Goal: Check status: Check status

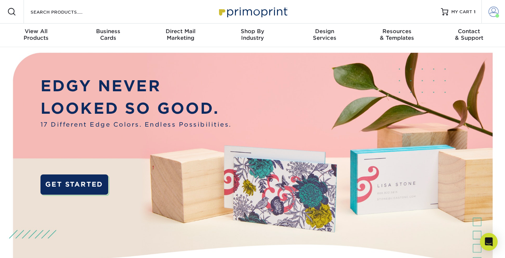
click at [495, 11] on span at bounding box center [493, 12] width 10 height 10
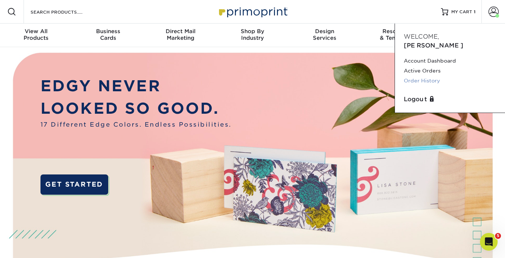
click at [432, 76] on link "Order History" at bounding box center [450, 81] width 92 height 10
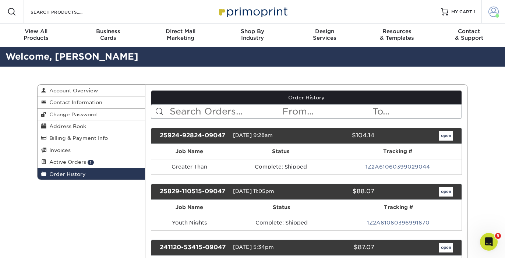
click at [493, 11] on span at bounding box center [493, 12] width 10 height 10
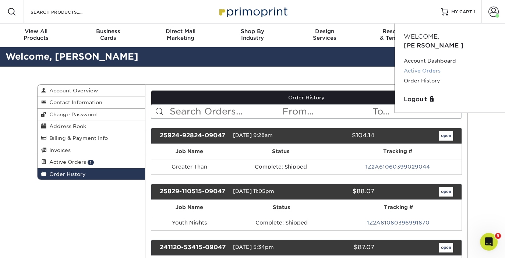
click at [432, 66] on link "Active Orders" at bounding box center [450, 71] width 92 height 10
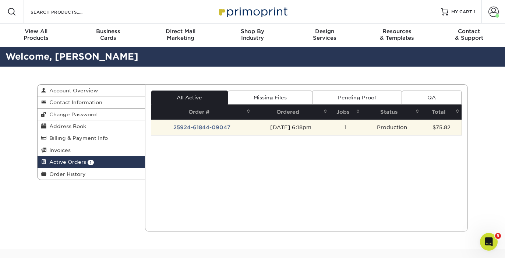
click at [212, 126] on td "25924-61844-09047" at bounding box center [202, 127] width 102 height 15
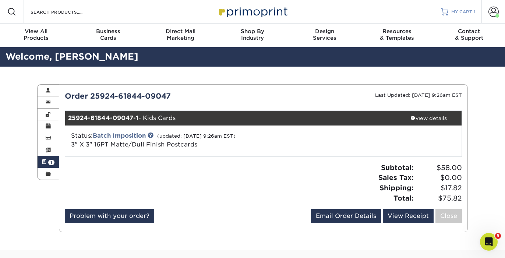
click at [467, 11] on span "MY CART" at bounding box center [461, 12] width 21 height 6
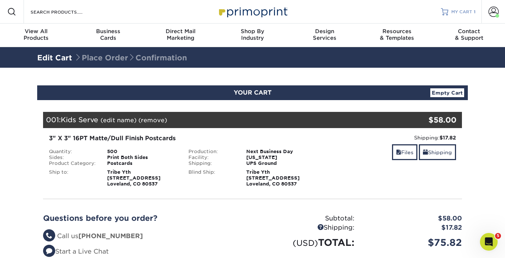
click at [466, 6] on link "MY CART 1" at bounding box center [458, 12] width 35 height 24
click at [452, 92] on link "Empty Cart" at bounding box center [447, 92] width 34 height 9
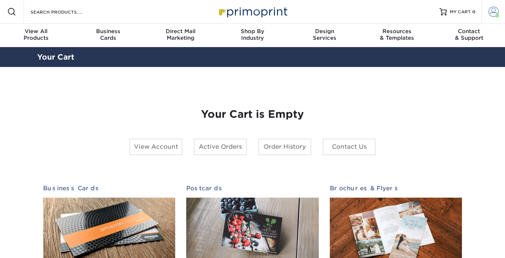
click at [496, 15] on span at bounding box center [497, 16] width 4 height 4
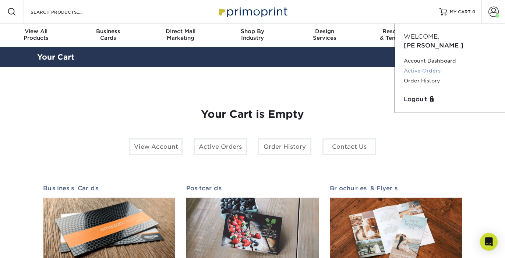
click at [435, 66] on link "Active Orders" at bounding box center [450, 71] width 92 height 10
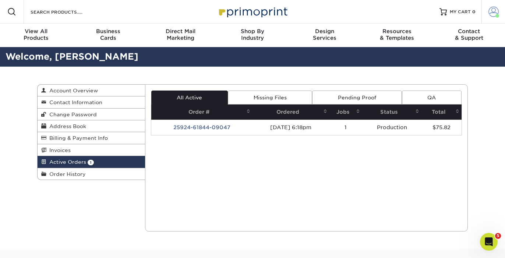
click at [496, 9] on span at bounding box center [493, 12] width 10 height 10
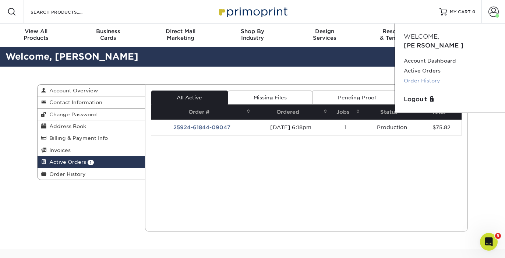
click at [428, 76] on link "Order History" at bounding box center [450, 81] width 92 height 10
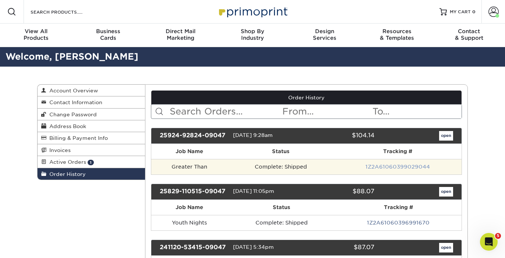
click at [412, 166] on link "1Z2A61060399029044" at bounding box center [397, 167] width 64 height 6
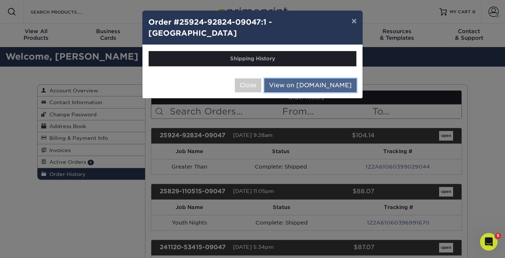
click at [330, 78] on link "View on [DOMAIN_NAME]" at bounding box center [310, 85] width 92 height 14
